Goal: Task Accomplishment & Management: Manage account settings

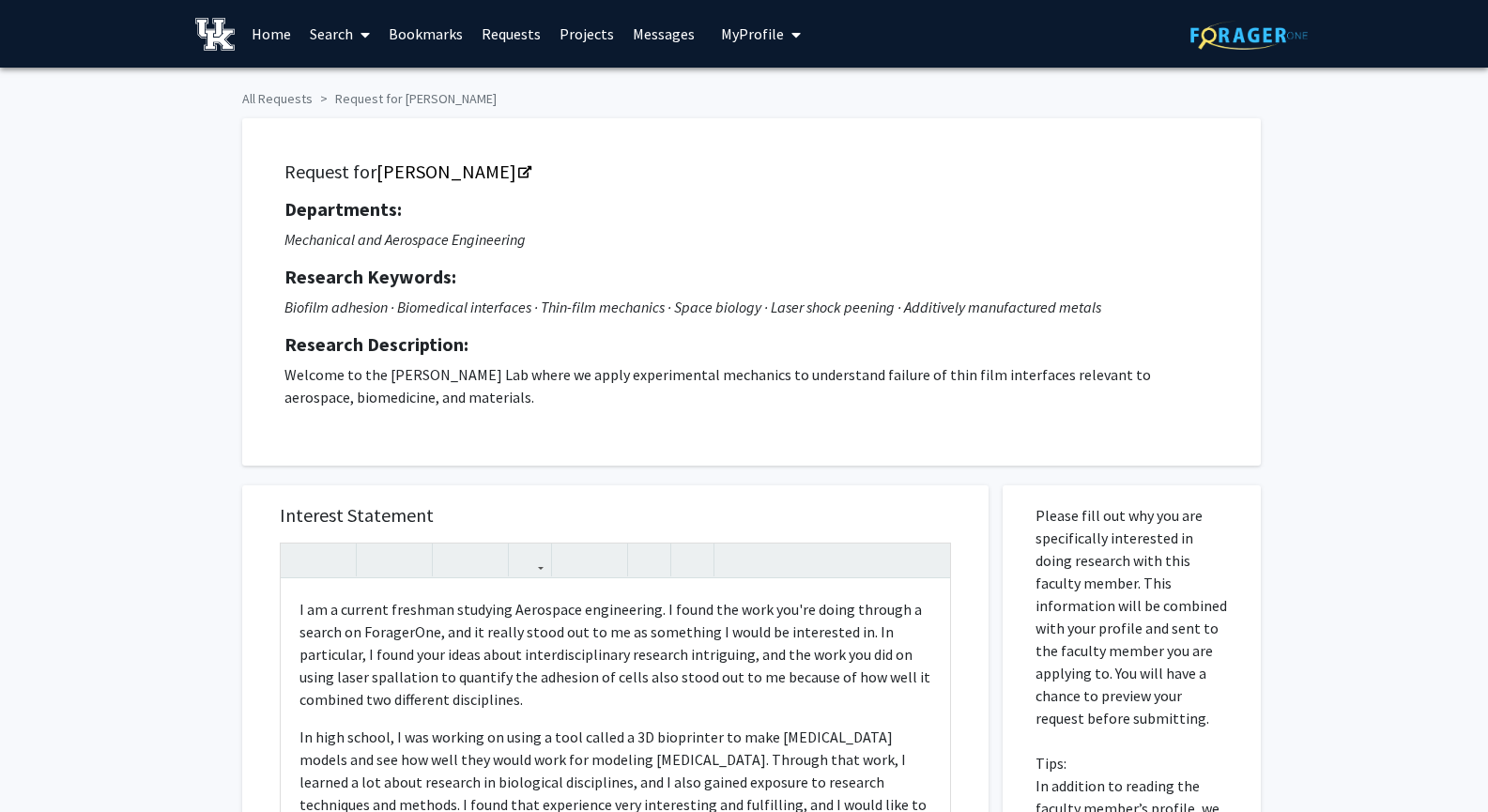
scroll to position [333, 0]
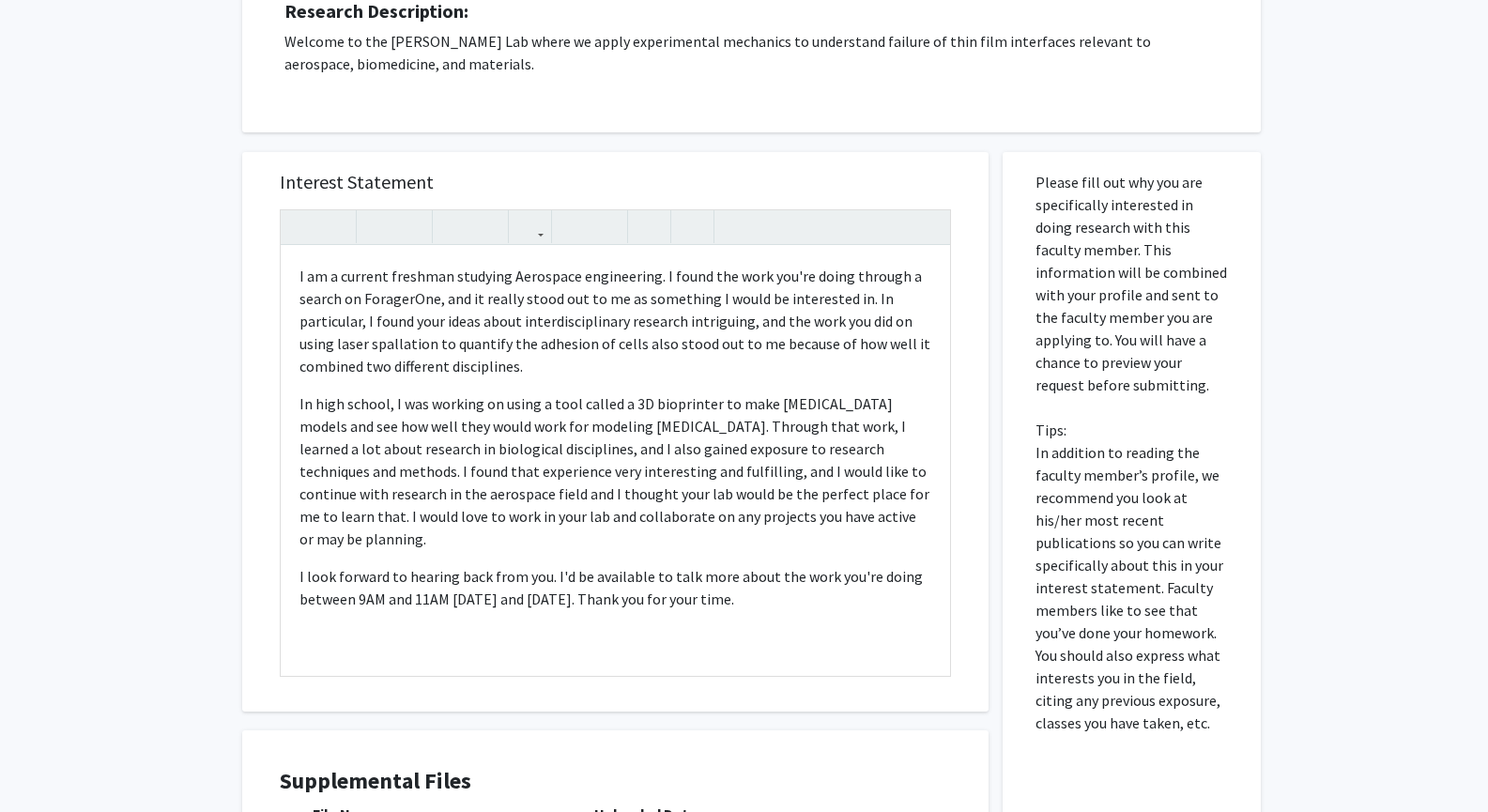
drag, startPoint x: 808, startPoint y: 586, endPoint x: 5, endPoint y: 174, distance: 902.5
click at [5, 174] on div "All Requests Request for [PERSON_NAME] Request for [PERSON_NAME] Departments: M…" at bounding box center [744, 379] width 1488 height 1290
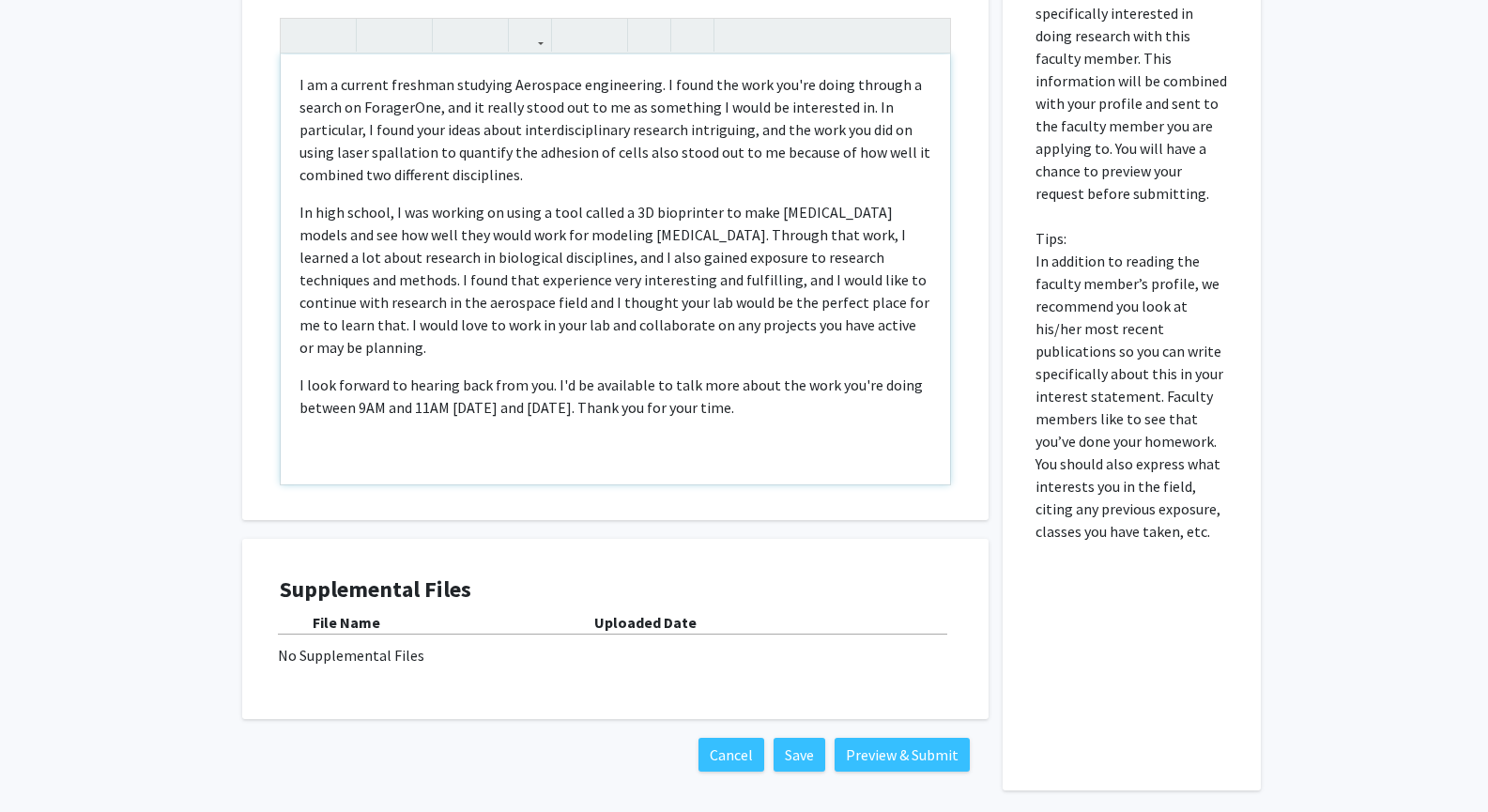
scroll to position [522, 0]
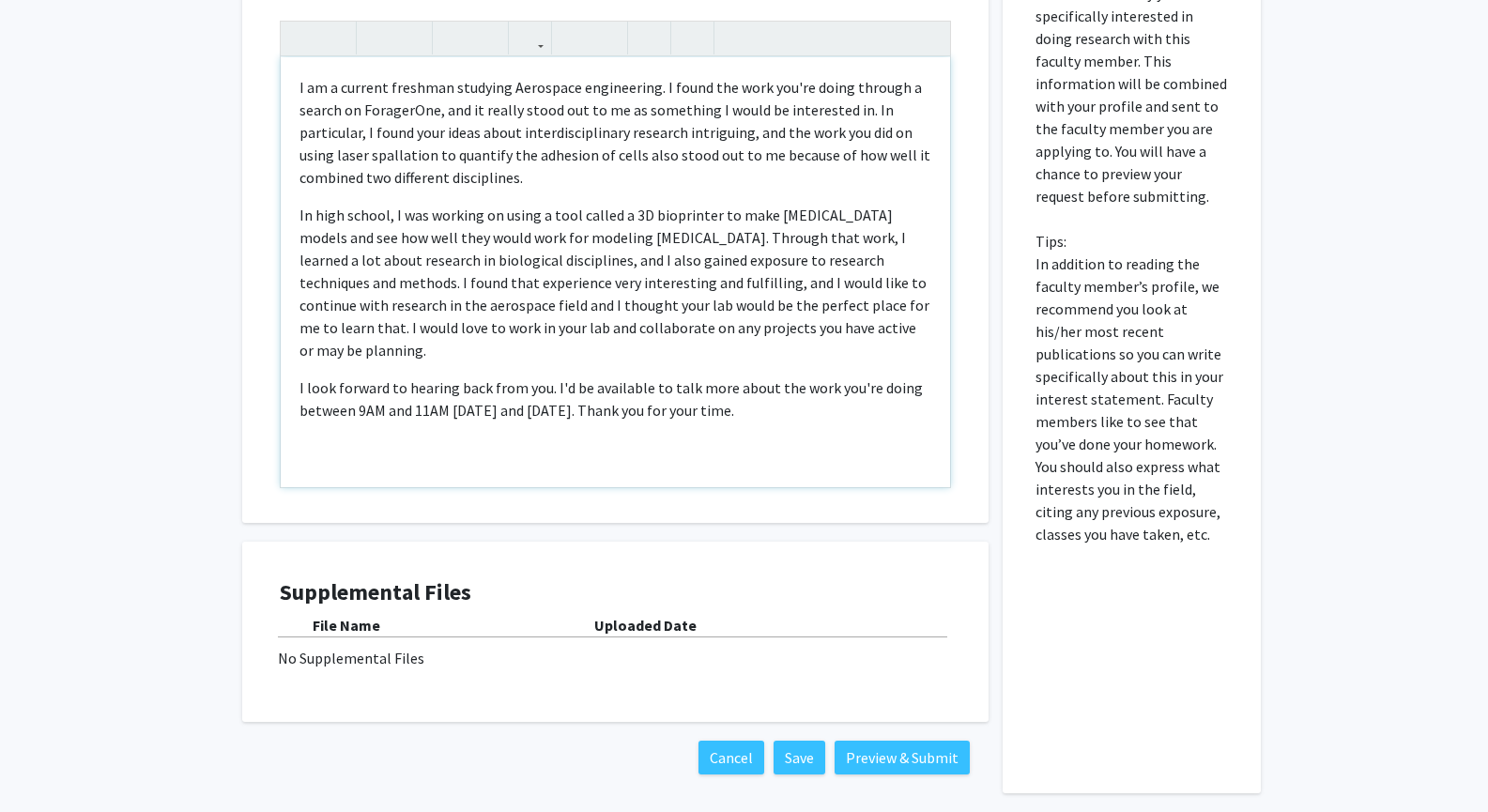
drag, startPoint x: 755, startPoint y: 402, endPoint x: 651, endPoint y: 357, distance: 113.3
click at [651, 357] on div "I am a current freshman studying Aerospace engineering. I found the work you're…" at bounding box center [615, 272] width 669 height 430
drag, startPoint x: 792, startPoint y: 406, endPoint x: 202, endPoint y: 77, distance: 675.5
click at [202, 77] on div "All Requests Request for [PERSON_NAME] Request for [PERSON_NAME] Departments: M…" at bounding box center [744, 191] width 1488 height 1290
copy div "I am a current freshman studying Aerospace engineering. I found the work you're…"
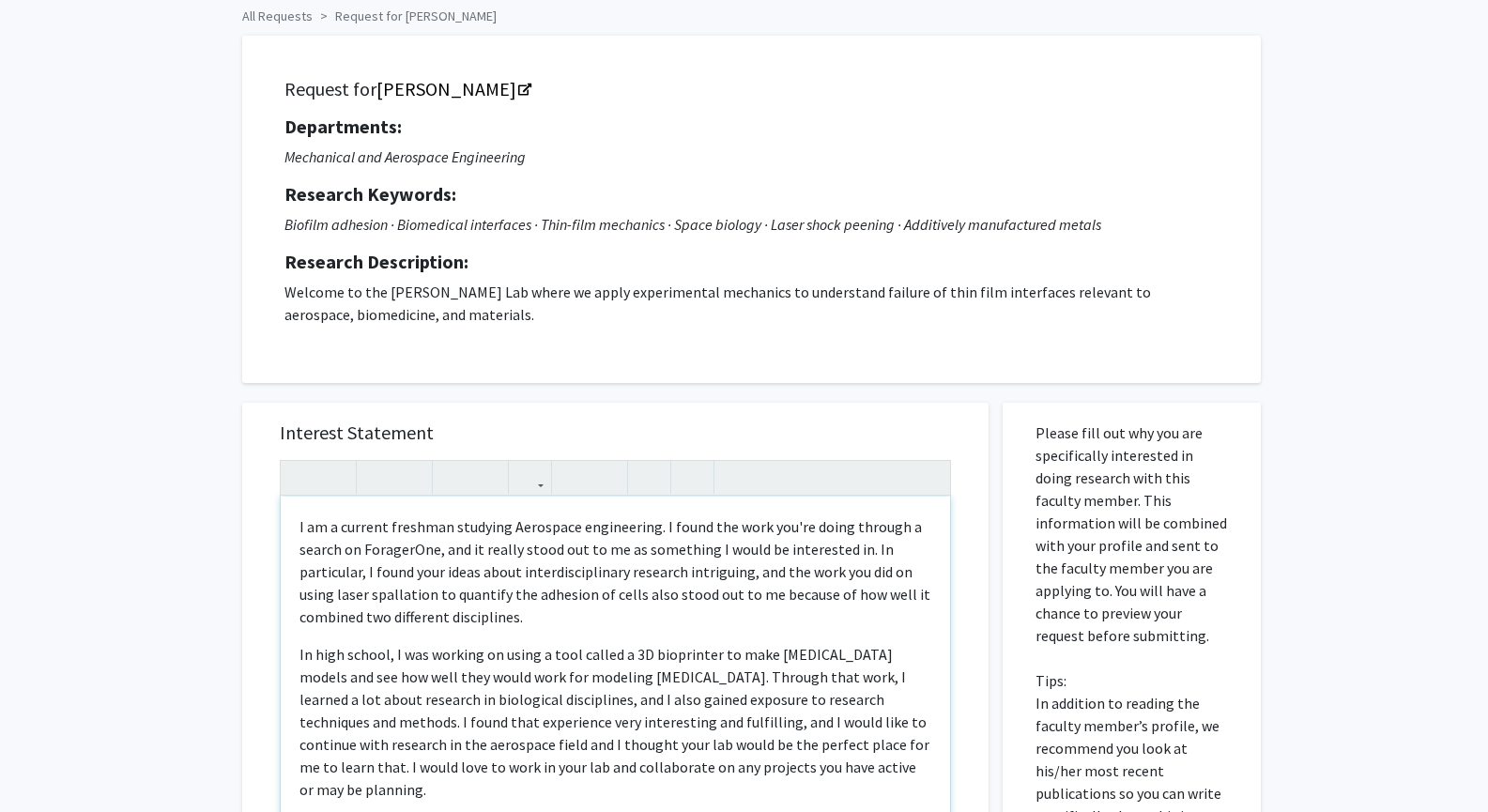
scroll to position [0, 0]
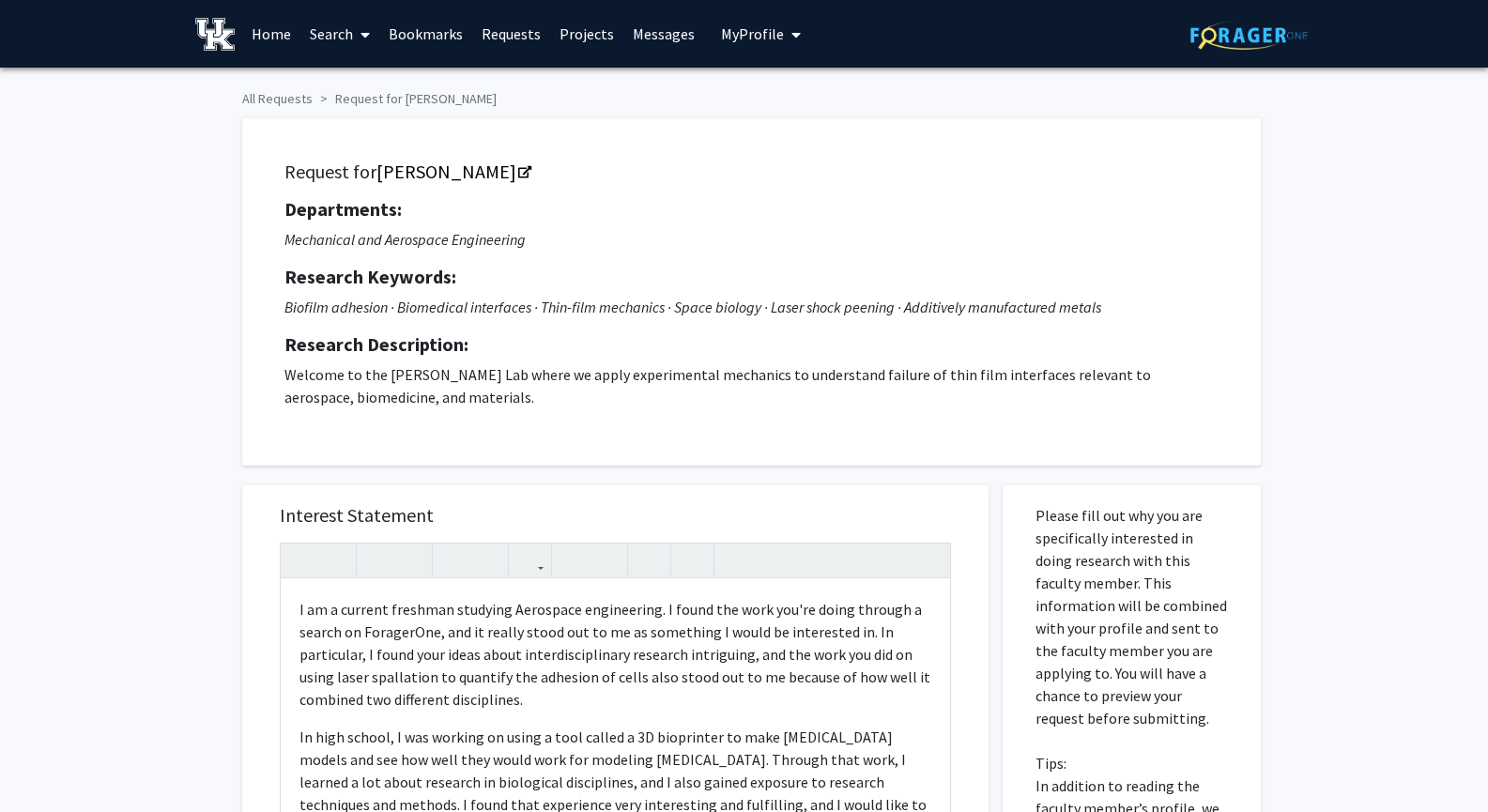
click at [788, 24] on span "My profile dropdown to access profile and logout" at bounding box center [791, 35] width 17 height 65
click at [787, 98] on span "View Profile" at bounding box center [837, 108] width 114 height 21
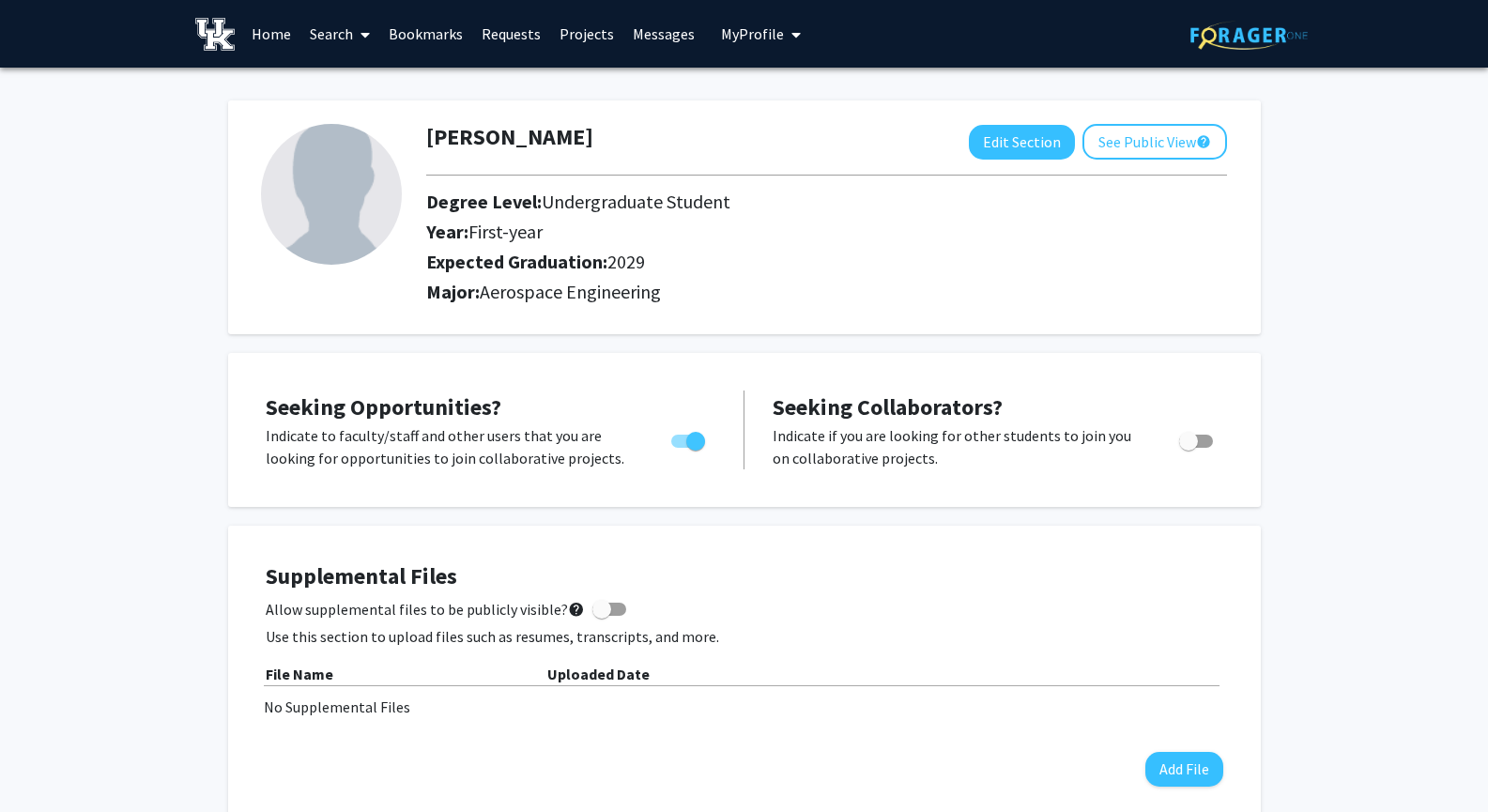
click at [335, 199] on img at bounding box center [331, 194] width 140 height 140
click at [1009, 149] on button "Edit Section" at bounding box center [1021, 141] width 106 height 35
select select "first-year"
select select "2029"
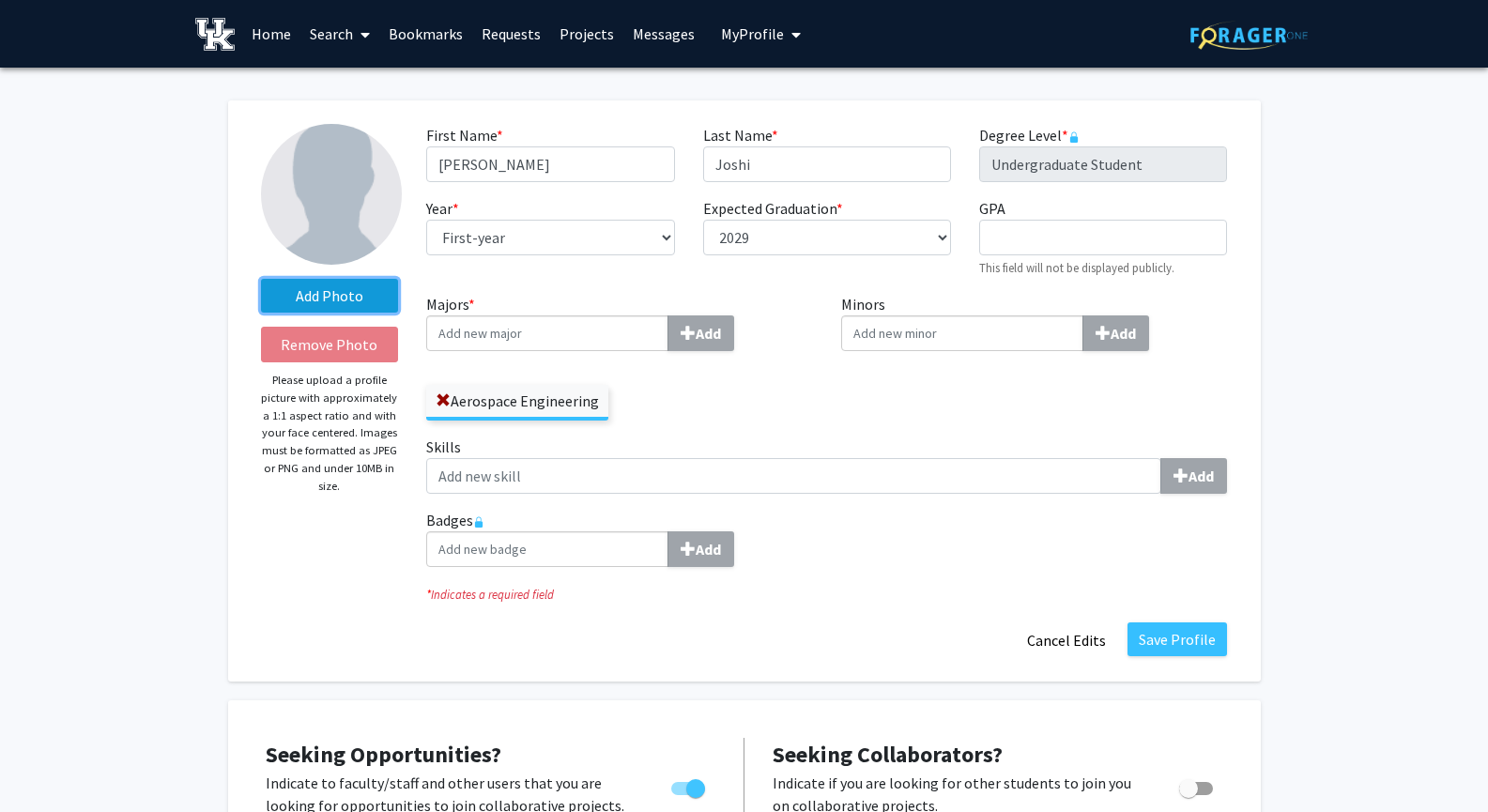
click at [339, 290] on label "Add Photo" at bounding box center [329, 296] width 138 height 34
click at [0, 0] on input "Add Photo" at bounding box center [0, 0] width 0 height 0
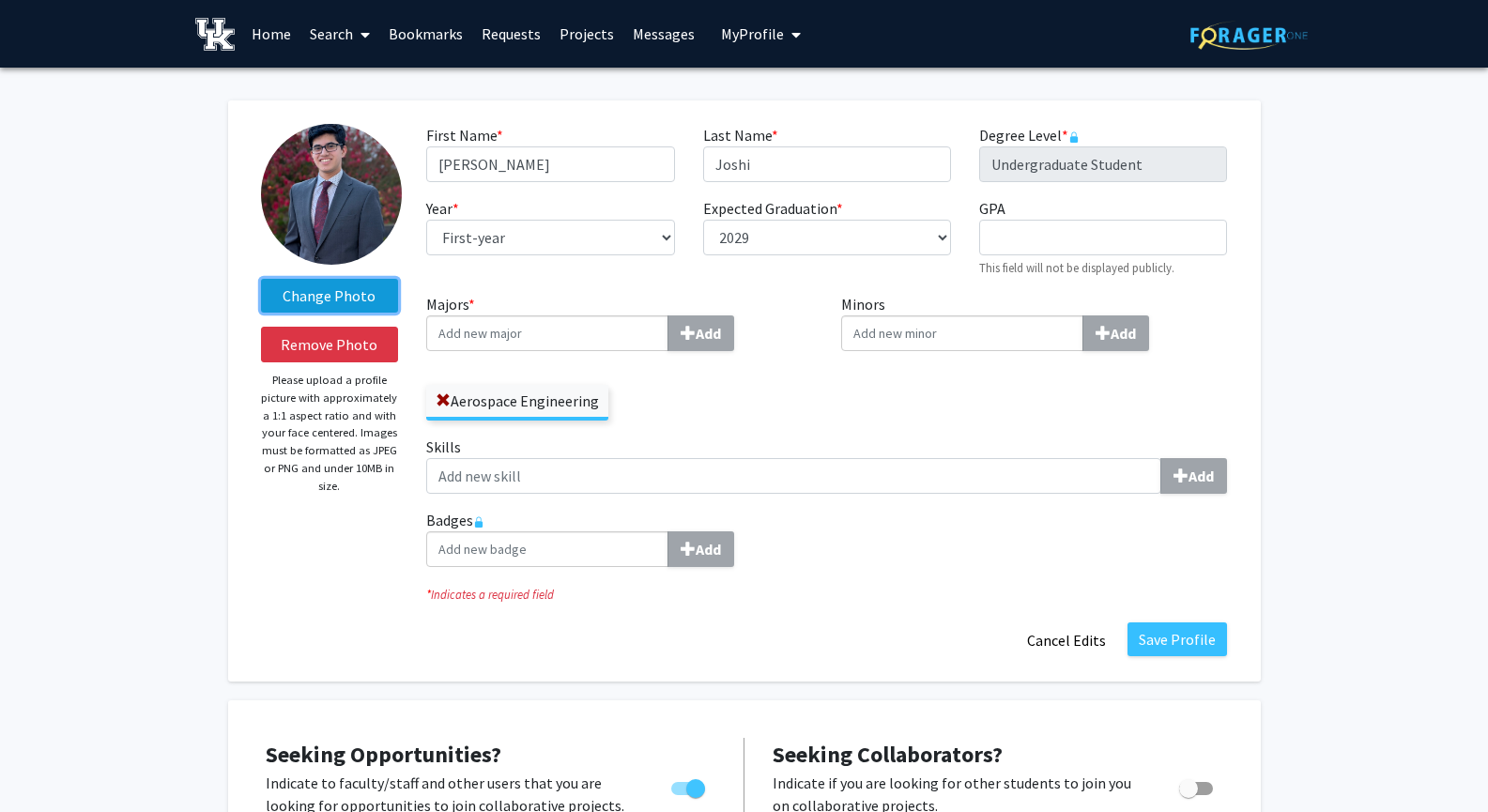
click at [356, 283] on label "Change Photo" at bounding box center [329, 296] width 138 height 34
click at [0, 0] on input "Change Photo" at bounding box center [0, 0] width 0 height 0
click at [599, 334] on input "Majors * Add" at bounding box center [547, 333] width 242 height 36
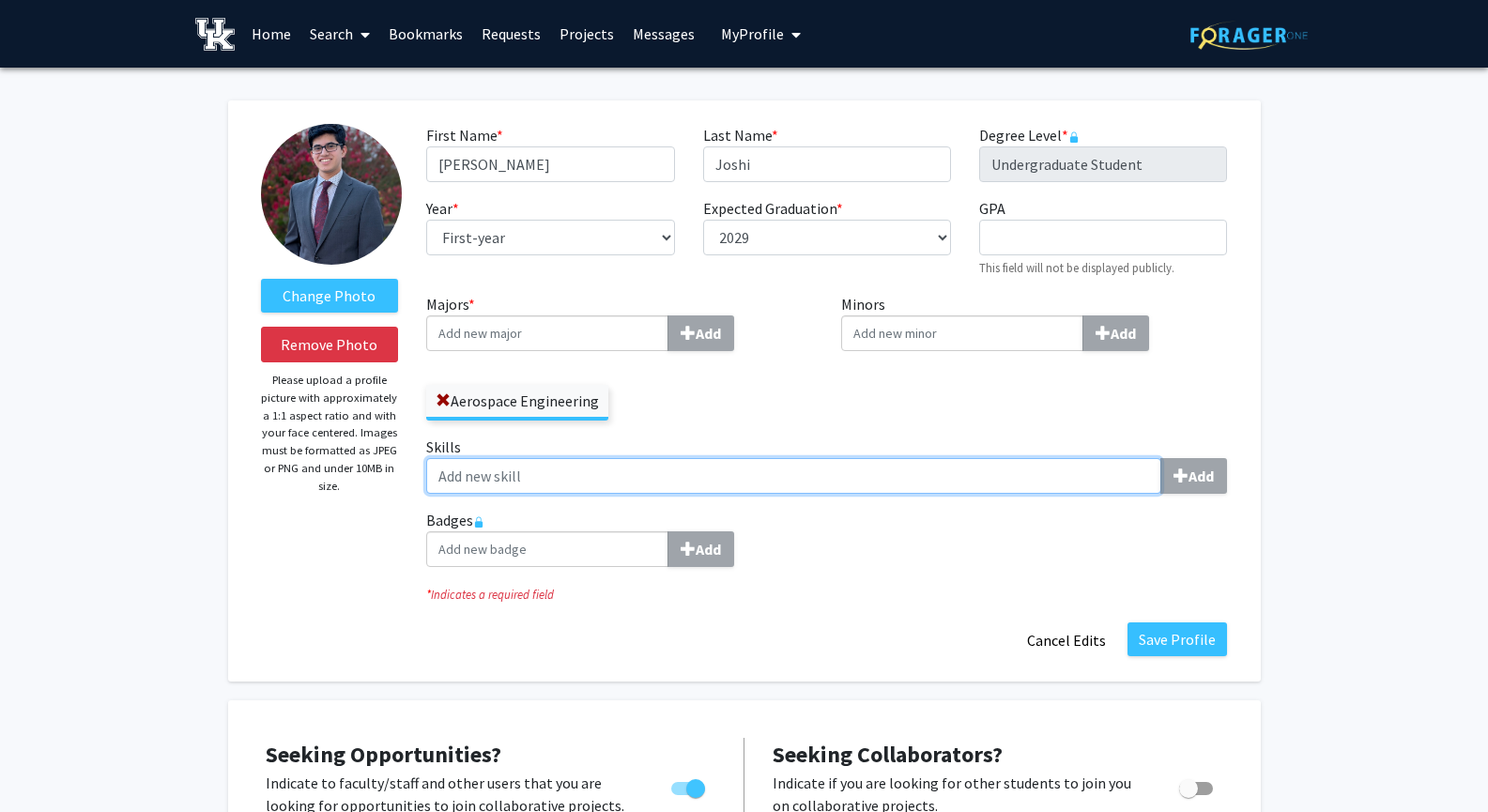
click at [785, 478] on input "Skills Add" at bounding box center [793, 476] width 735 height 36
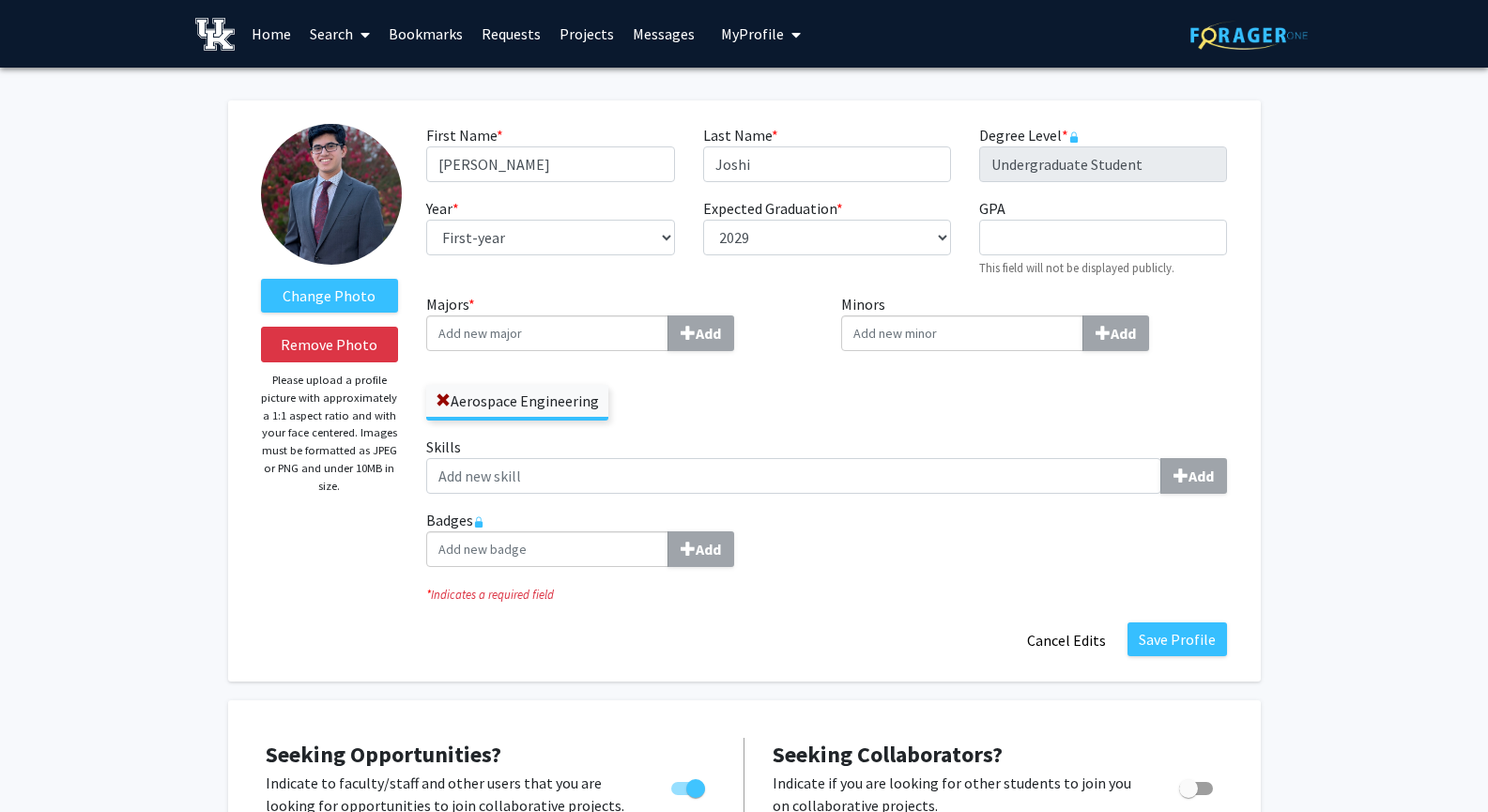
click at [886, 333] on input "Minors Add" at bounding box center [962, 333] width 242 height 36
type input "hono"
click at [905, 362] on div "Hono rs" at bounding box center [962, 368] width 219 height 23
click at [905, 351] on input "hono" at bounding box center [962, 333] width 242 height 36
click at [1127, 238] on input "GPA required" at bounding box center [1103, 237] width 247 height 36
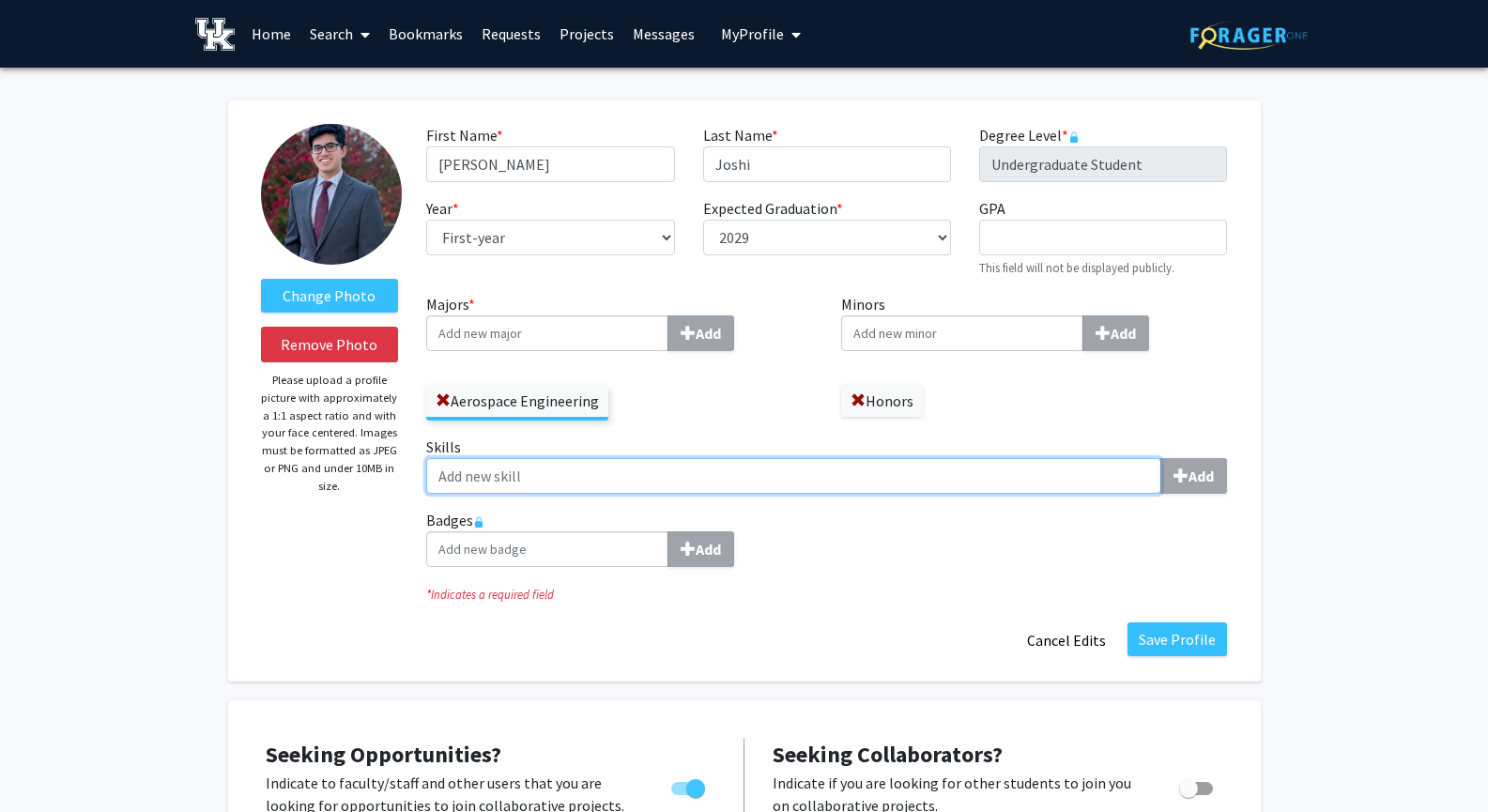
click at [758, 484] on input "Skills Add" at bounding box center [793, 476] width 735 height 36
type input "p"
type input "d"
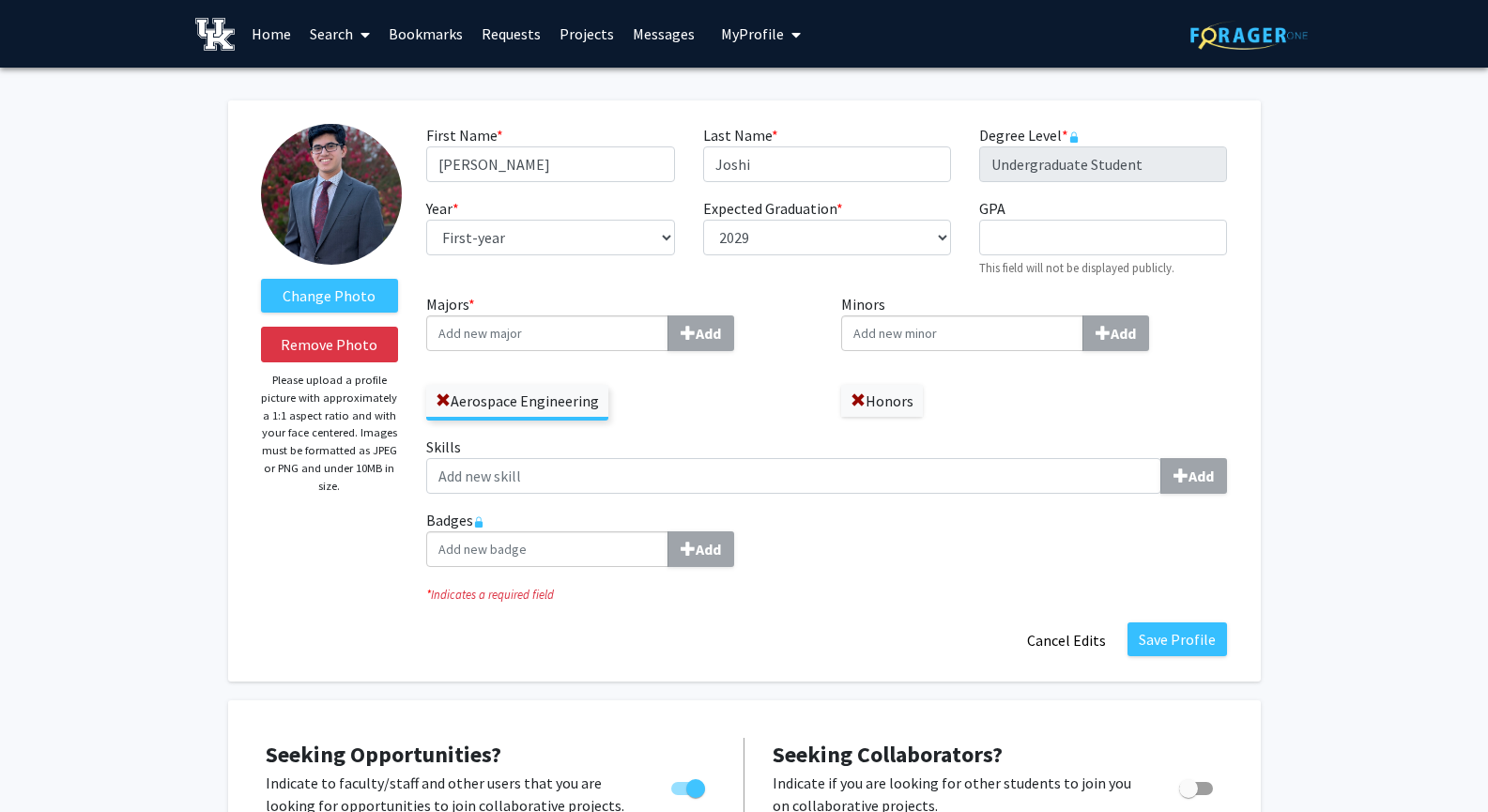
click at [865, 575] on div "Badges Add" at bounding box center [827, 545] width 829 height 73
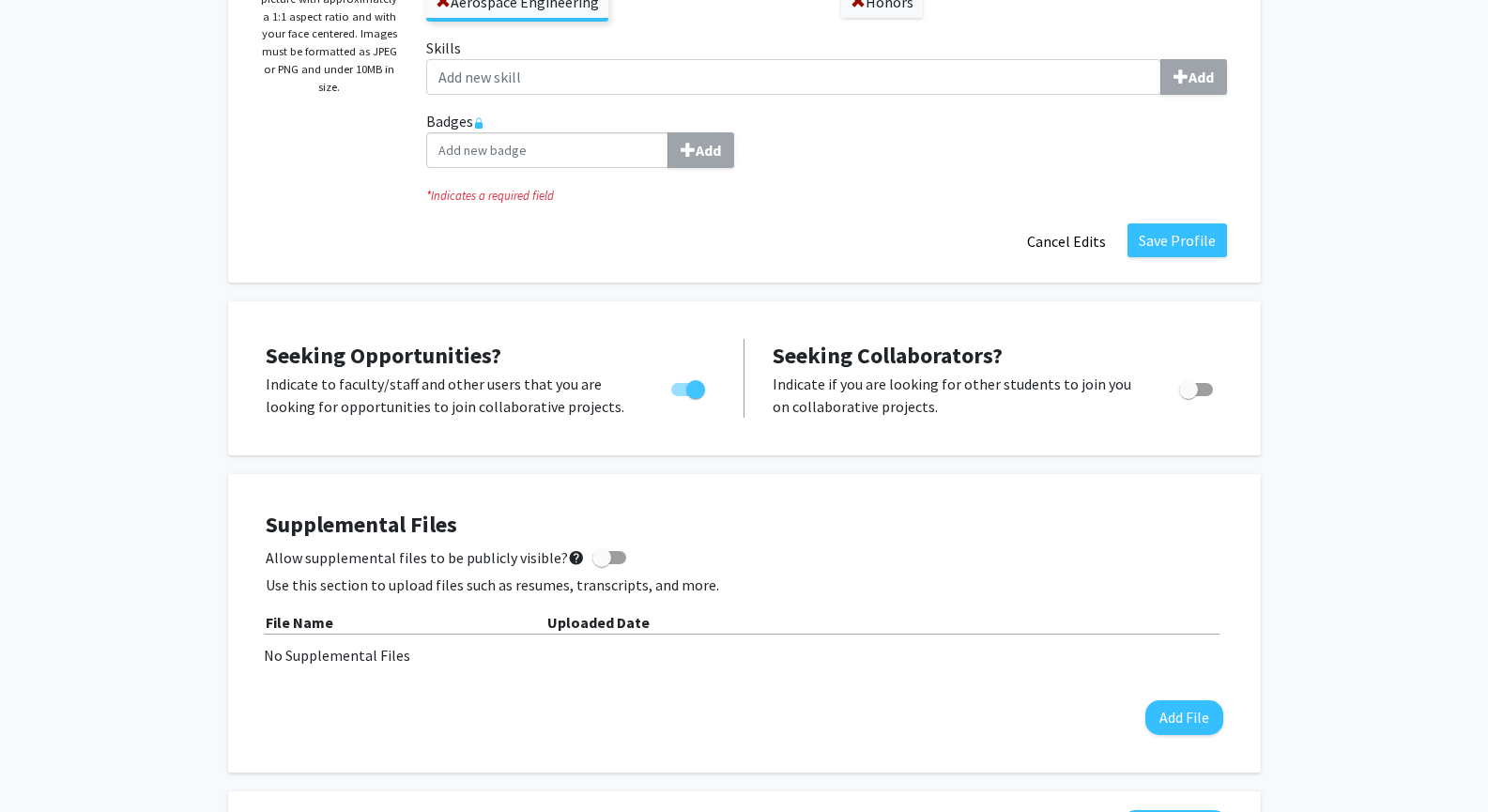
scroll to position [400, 0]
click at [1171, 237] on button "Save Profile" at bounding box center [1176, 239] width 100 height 34
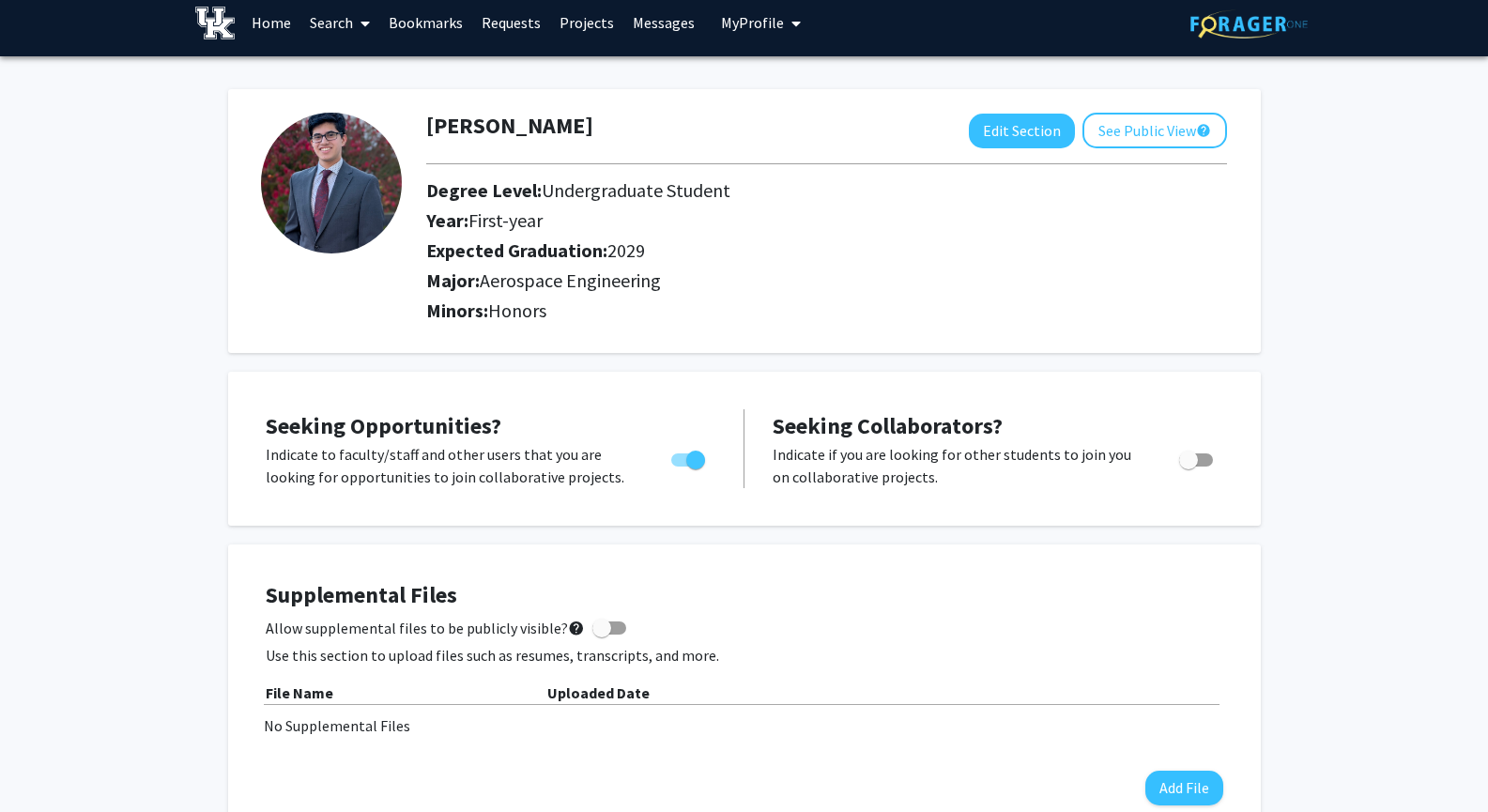
scroll to position [0, 0]
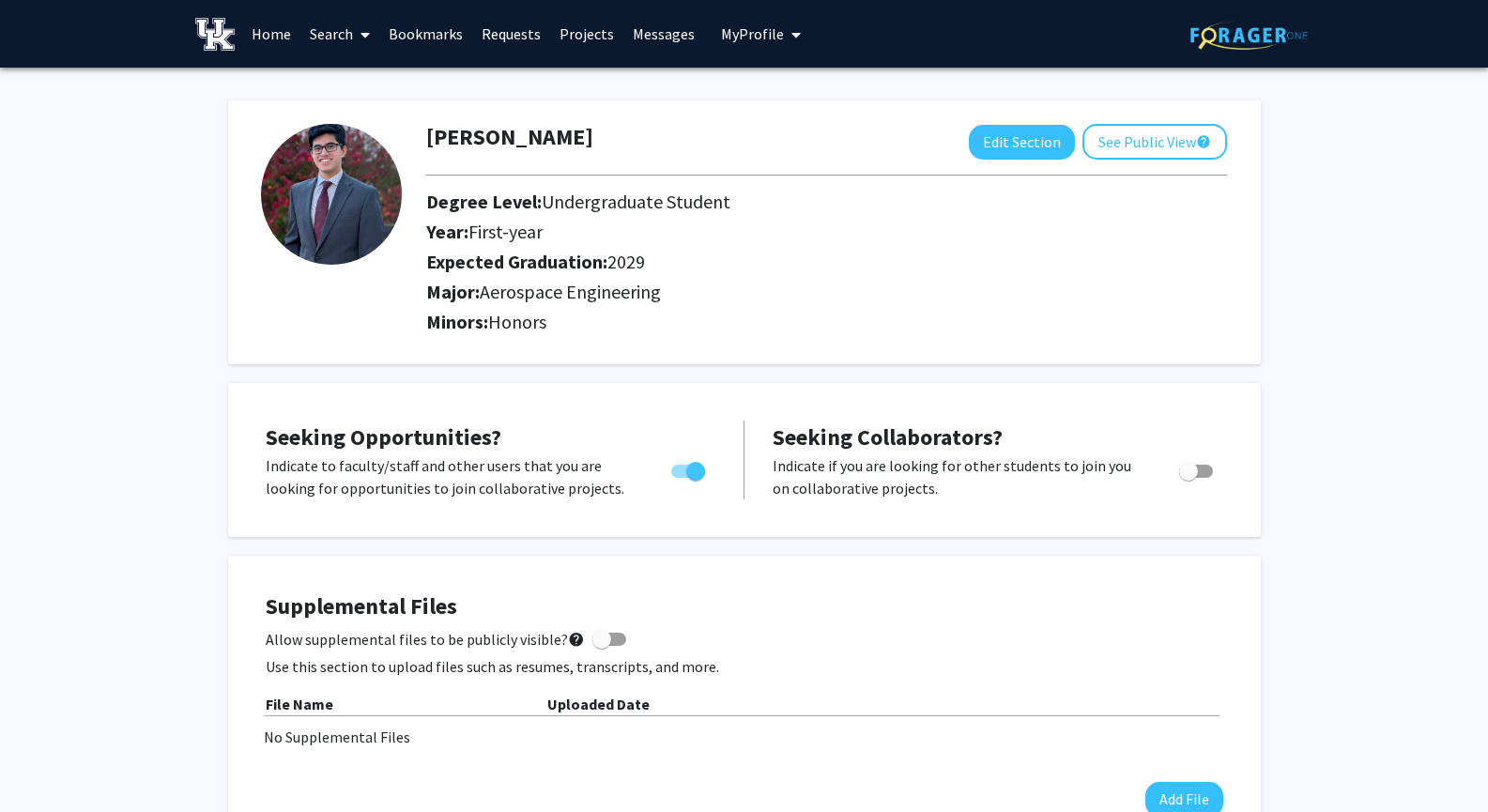
click at [442, 30] on link "Bookmarks" at bounding box center [425, 34] width 93 height 65
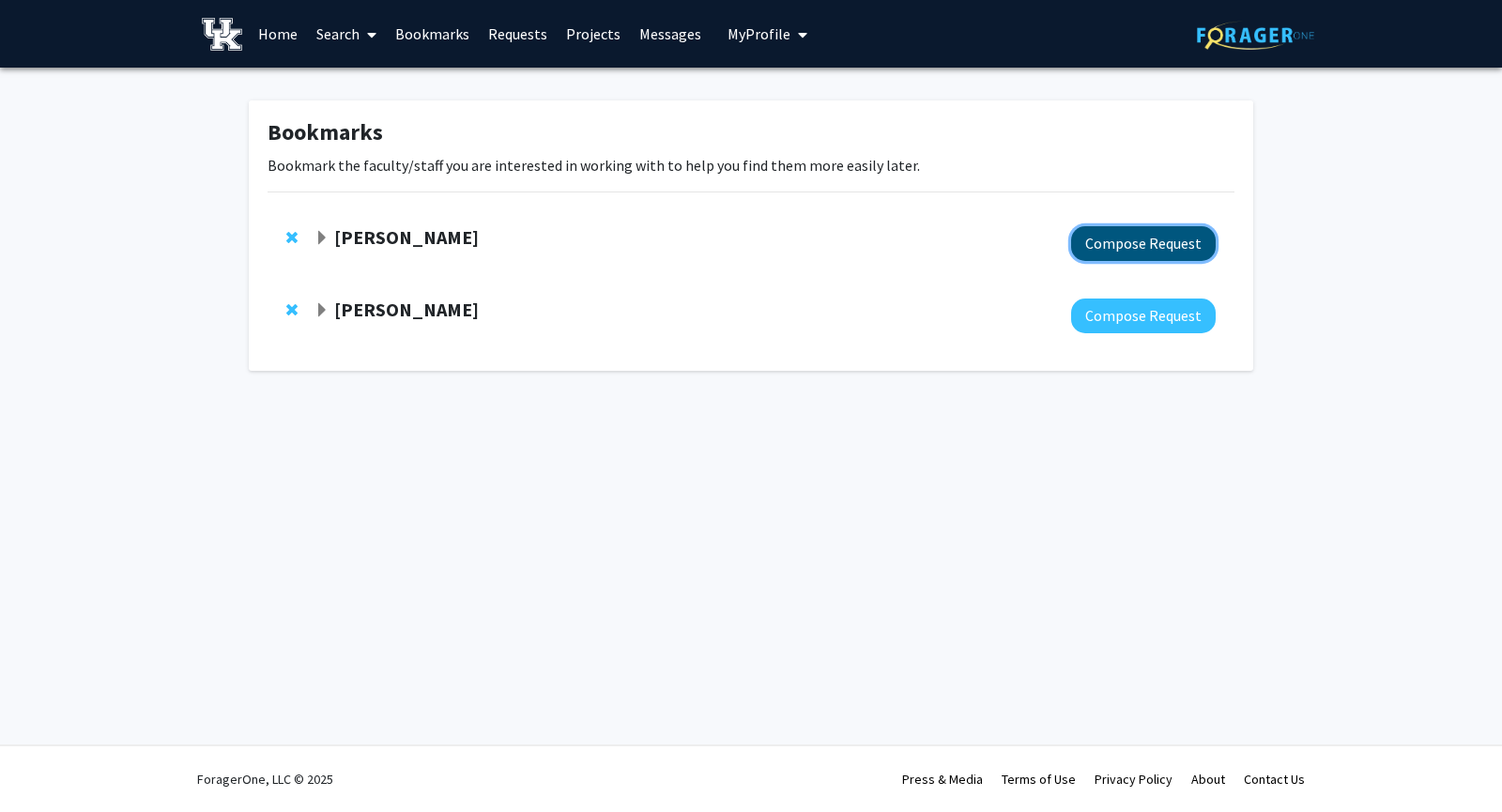
click at [1084, 242] on button "Compose Request" at bounding box center [1144, 243] width 144 height 35
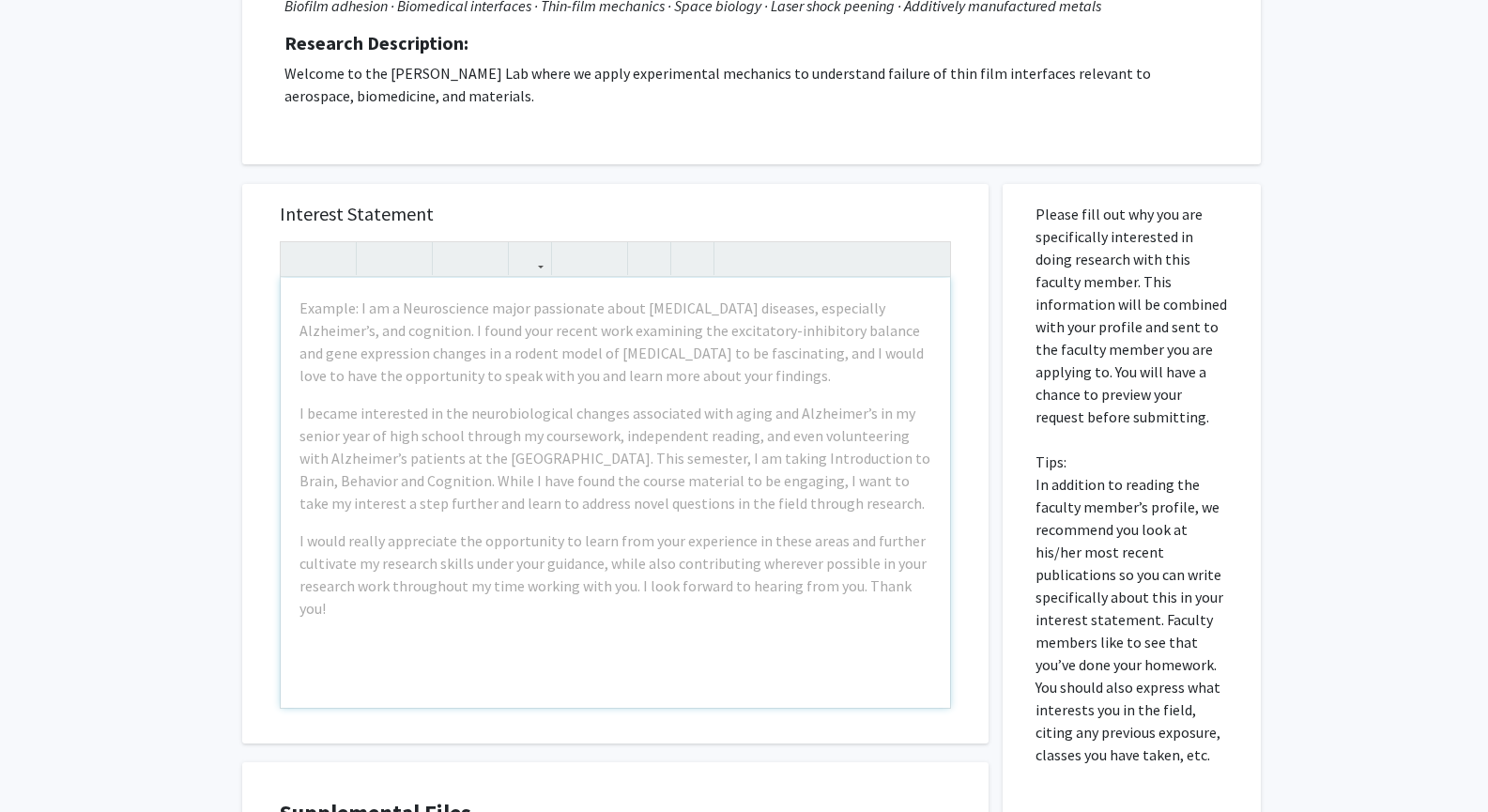
scroll to position [601, 0]
